Goal: Book appointment/travel/reservation

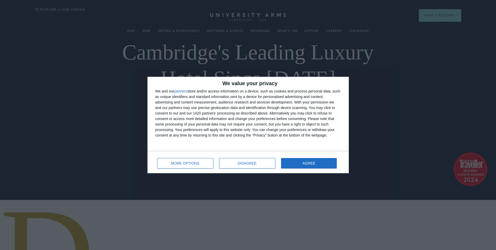
scroll to position [105, 0]
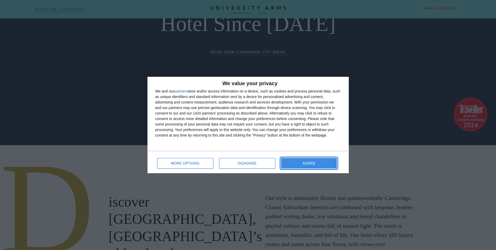
click at [296, 161] on button "AGREE" at bounding box center [309, 163] width 56 height 10
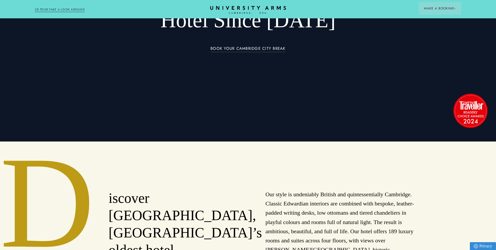
scroll to position [0, 0]
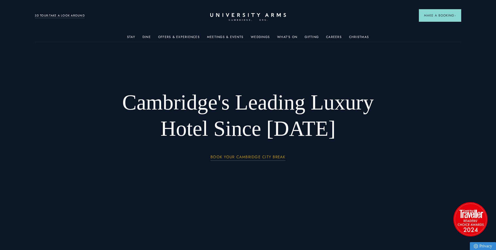
click at [238, 157] on link "BOOK YOUR CAMBRIDGE CITY BREAK" at bounding box center [248, 158] width 75 height 6
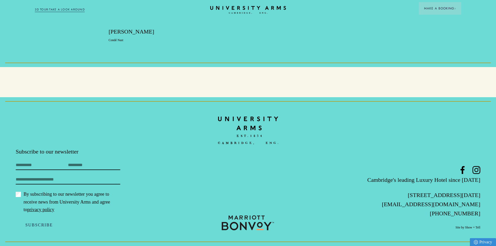
scroll to position [1663, 0]
